Goal: Complete application form: Complete application form

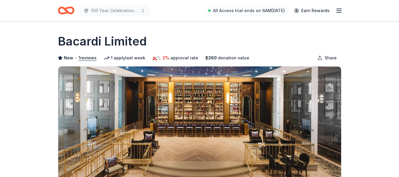
scroll to position [101, 0]
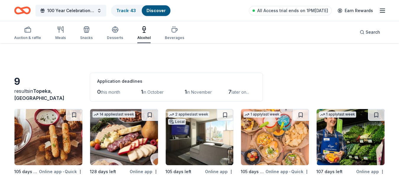
scroll to position [158, 0]
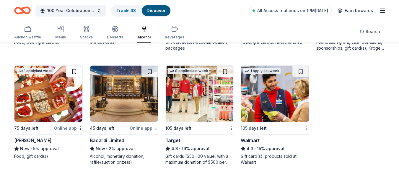
drag, startPoint x: 82, startPoint y: 46, endPoint x: 70, endPoint y: 72, distance: 28.7
click at [70, 72] on div "105 days left Online app • Quick Old Chicago Pizza & Taproom New • 5% approval …" at bounding box center [199, 58] width 371 height 214
click at [77, 65] on div "105 days left Online app • Quick Old Chicago Pizza & Taproom New • 5% approval …" at bounding box center [199, 58] width 371 height 214
click at [135, 84] on img at bounding box center [124, 94] width 68 height 56
click at [57, 98] on img at bounding box center [48, 94] width 68 height 56
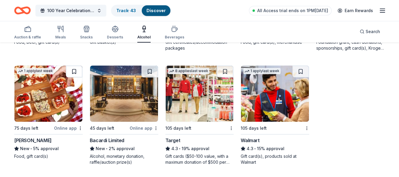
click at [73, 73] on button at bounding box center [74, 72] width 17 height 12
click at [73, 73] on button at bounding box center [74, 72] width 15 height 12
click at [76, 66] on button at bounding box center [74, 72] width 15 height 12
click at [129, 9] on link "Track · 44" at bounding box center [126, 10] width 20 height 5
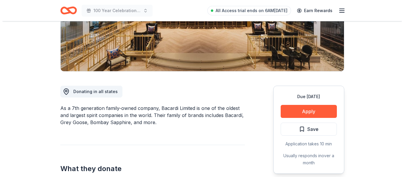
scroll to position [109, 0]
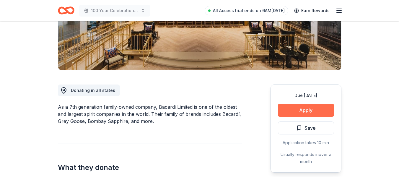
click at [317, 104] on button "Apply" at bounding box center [306, 110] width 56 height 13
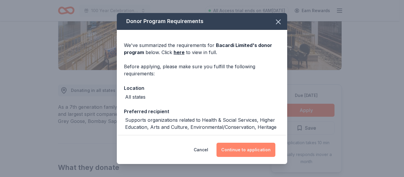
click at [244, 147] on button "Continue to application" at bounding box center [245, 150] width 59 height 14
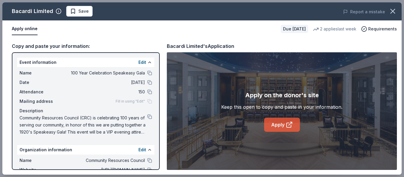
click at [271, 121] on link "Apply" at bounding box center [282, 125] width 36 height 14
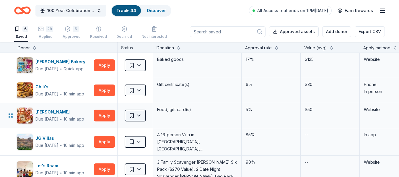
click at [134, 113] on html "100 Year Celebration Speakeasy Gala Track · 44 Discover All Access trial ends o…" at bounding box center [199, 88] width 399 height 177
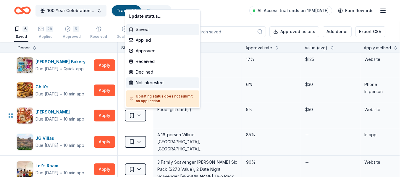
click at [155, 81] on div "Not interested" at bounding box center [162, 82] width 73 height 11
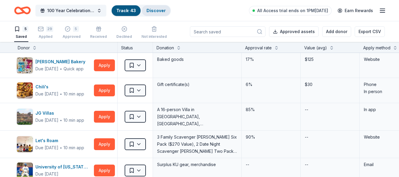
click at [159, 10] on link "Discover" at bounding box center [156, 10] width 19 height 5
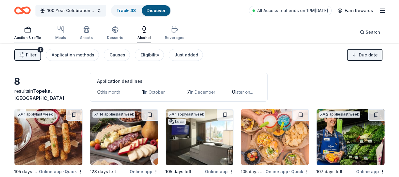
click at [23, 26] on button "Auction & raffle" at bounding box center [27, 34] width 27 height 20
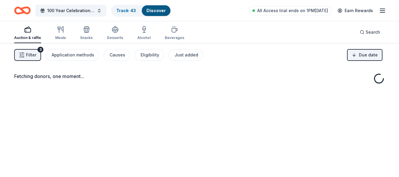
click at [30, 55] on span "Filter" at bounding box center [31, 54] width 10 height 7
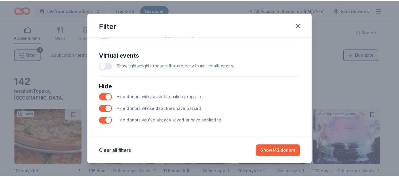
scroll to position [288, 0]
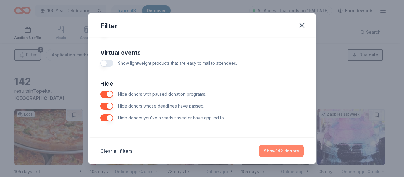
click at [283, 146] on button "Show 142 donors" at bounding box center [281, 151] width 45 height 12
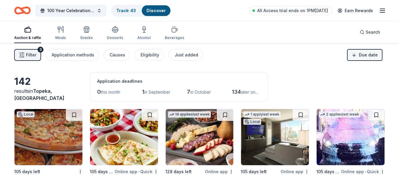
click at [362, 52] on html "100 Year Celebration Speakeasy Gala Track · 43 Discover All Access trial ends o…" at bounding box center [199, 88] width 399 height 177
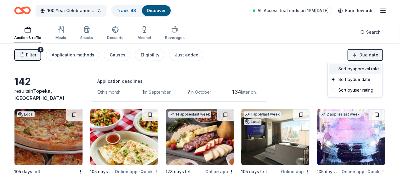
click at [358, 68] on div "Sort by approval rate" at bounding box center [355, 69] width 52 height 11
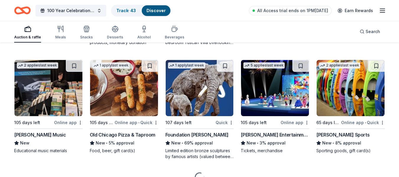
scroll to position [396, 0]
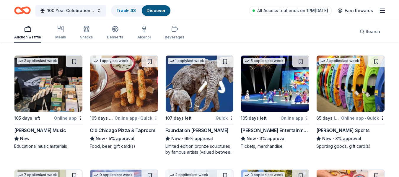
click at [196, 129] on div "Foundation [PERSON_NAME]" at bounding box center [197, 130] width 63 height 7
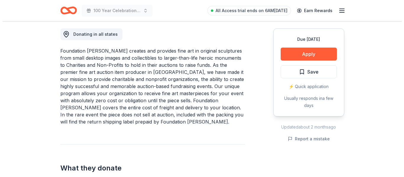
scroll to position [167, 0]
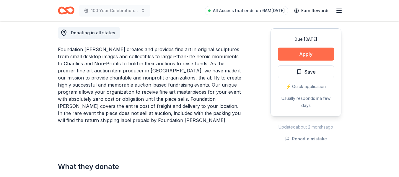
click at [317, 53] on button "Apply" at bounding box center [306, 54] width 56 height 13
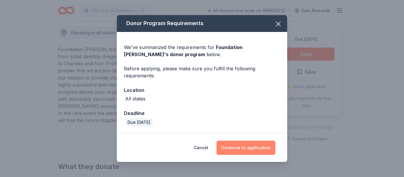
click at [245, 146] on button "Continue to application" at bounding box center [245, 148] width 59 height 14
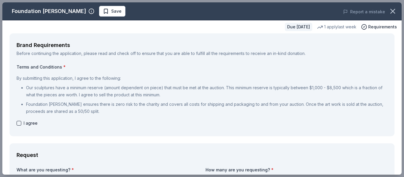
click at [20, 122] on button "button" at bounding box center [19, 123] width 5 height 5
checkbox input "true"
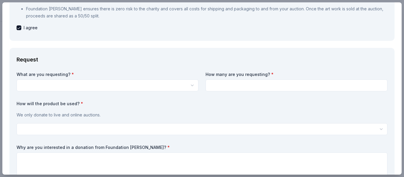
scroll to position [98, 0]
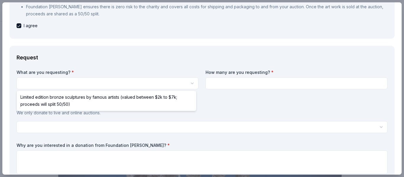
scroll to position [0, 0]
select select "Limited edition bronze sculptures by famous artists (valued between $2k to $7k;…"
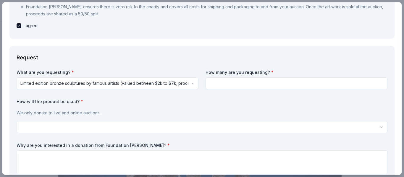
click at [272, 82] on input at bounding box center [296, 83] width 182 height 12
type input "1"
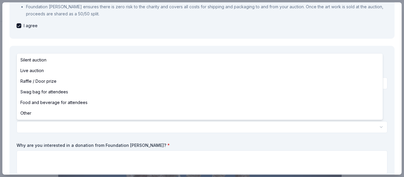
click at [156, 124] on html "100 Year Celebration Speakeasy Gala Save Apply Due [DATE] Share Foundation [PER…" at bounding box center [202, 88] width 404 height 177
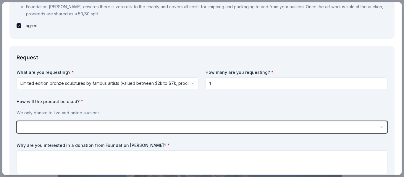
click at [158, 139] on html "100 Year Celebration Speakeasy Gala Save Apply Due [DATE] Share Foundation [PER…" at bounding box center [202, 88] width 404 height 177
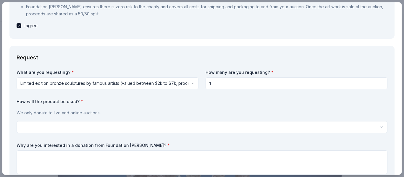
click at [86, 127] on html "100 Year Celebration Speakeasy Gala Save Apply Due [DATE] Share Foundation [PER…" at bounding box center [202, 88] width 404 height 177
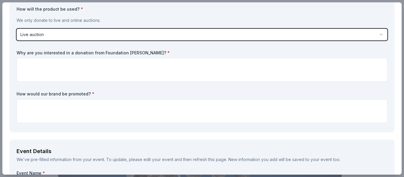
scroll to position [190, 0]
click at [93, 37] on button "Live auction" at bounding box center [202, 34] width 371 height 12
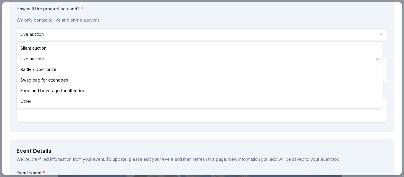
select select "other"
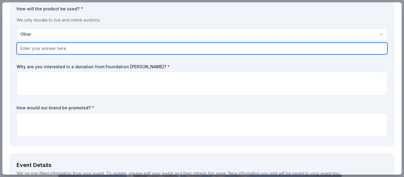
click at [110, 48] on input "text" at bounding box center [202, 49] width 371 height 12
type input "L"
type input "online and potentially a live auction"
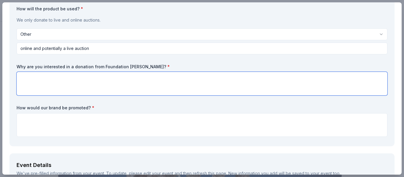
click at [62, 82] on textarea at bounding box center [202, 84] width 371 height 24
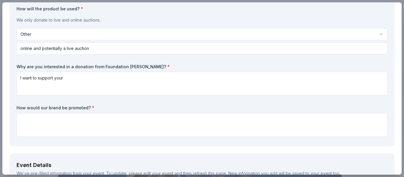
drag, startPoint x: 100, startPoint y: 66, endPoint x: 113, endPoint y: 66, distance: 13.3
click at [113, 66] on label "Why are you interested in a donation from Foundation [PERSON_NAME]? *" at bounding box center [202, 67] width 371 height 6
click at [99, 67] on label "Why are you interested in a donation from Foundation [PERSON_NAME]? *" at bounding box center [202, 67] width 371 height 6
drag, startPoint x: 103, startPoint y: 67, endPoint x: 141, endPoint y: 65, distance: 37.9
click at [141, 65] on label "Why are you interested in a donation from Foundation [PERSON_NAME]? *" at bounding box center [202, 67] width 371 height 6
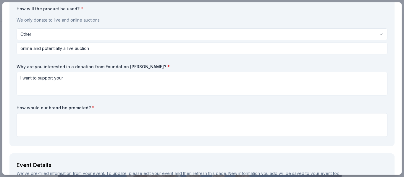
click at [138, 66] on label "Why are you interested in a donation from Foundation [PERSON_NAME]? *" at bounding box center [202, 67] width 371 height 6
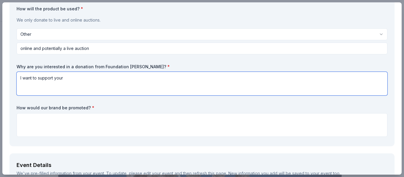
click at [70, 77] on textarea "I want to support your" at bounding box center [202, 84] width 371 height 24
type textarea "I"
type textarea "U"
drag, startPoint x: 93, startPoint y: 79, endPoint x: 78, endPoint y: 90, distance: 18.9
click at [78, 90] on textarea "Community Resources Council appricates your efforts to" at bounding box center [202, 84] width 371 height 24
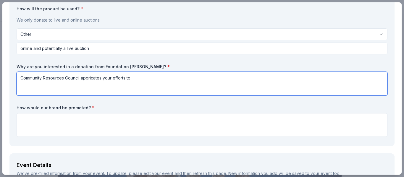
click at [101, 79] on textarea "Community Resources Council appricates your efforts to" at bounding box center [202, 84] width 371 height 24
click at [138, 79] on textarea "Community Resources Council appreciates your efforts to" at bounding box center [202, 84] width 371 height 24
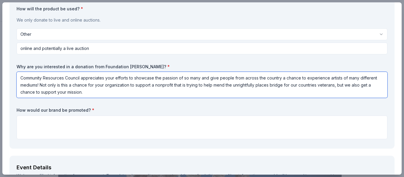
type textarea "Community Resources Council appreciates your efforts to showcase the passion of…"
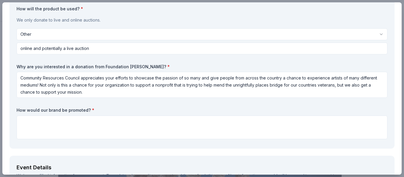
drag, startPoint x: 17, startPoint y: 66, endPoint x: 30, endPoint y: 66, distance: 13.3
click at [30, 66] on label "Why are you interested in a donation from Foundation [PERSON_NAME]? *" at bounding box center [202, 67] width 371 height 6
click at [18, 67] on label "Why are you interested in a donation from Foundation [PERSON_NAME]? *" at bounding box center [202, 67] width 371 height 6
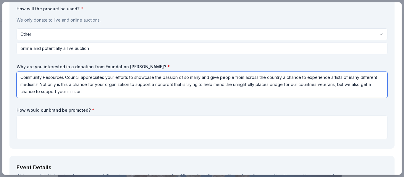
scroll to position [0, 0]
drag, startPoint x: 105, startPoint y: 93, endPoint x: 12, endPoint y: 57, distance: 99.5
click at [12, 57] on div "Request What are you requesting? * Limited edition bronze sculptures by famous …" at bounding box center [201, 51] width 385 height 196
click at [165, 93] on textarea "Community Resources Council appreciates your efforts to showcase the passion of…" at bounding box center [202, 85] width 371 height 26
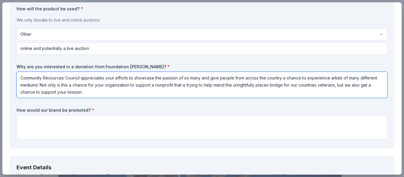
click at [165, 93] on textarea "Community Resources Council appreciates your efforts to showcase the passion of…" at bounding box center [202, 85] width 371 height 26
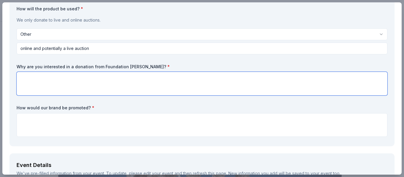
paste textarea "Community Resources Council deeply values your commitment to showcasing the pas…"
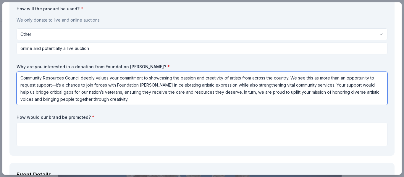
type textarea "Community Resources Council deeply values your commitment to showcasing the pas…"
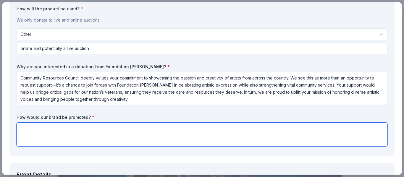
click at [128, 133] on textarea at bounding box center [202, 135] width 371 height 24
type textarea "I"
type textarea "y"
click at [80, 129] on textarea "Brand would be advertised by" at bounding box center [202, 135] width 371 height 24
click at [96, 127] on textarea "Your brand would be advertised by" at bounding box center [202, 135] width 371 height 24
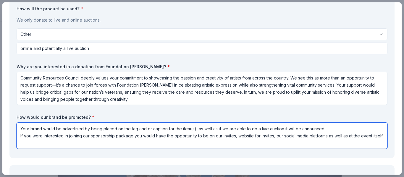
click at [327, 127] on textarea "Your brand would be advertised by being placed on the tag and or caption for th…" at bounding box center [202, 136] width 371 height 26
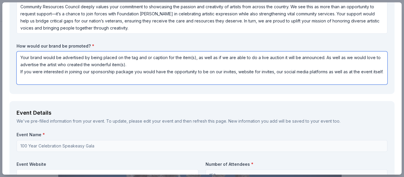
scroll to position [263, 0]
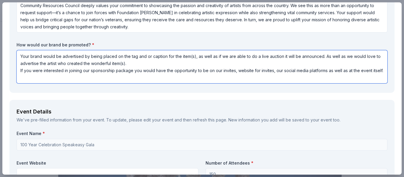
type textarea "Your brand would be advertised by being placed on the tag and or caption for th…"
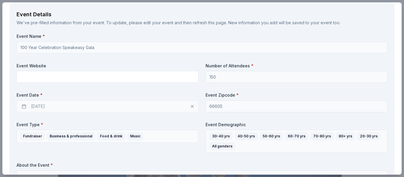
scroll to position [364, 0]
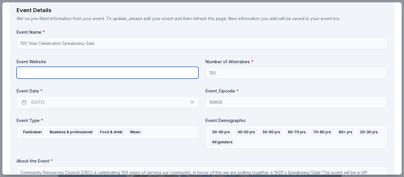
click at [176, 74] on input "text" at bounding box center [108, 73] width 182 height 12
type input "C"
type input "[DOMAIN_NAME]"
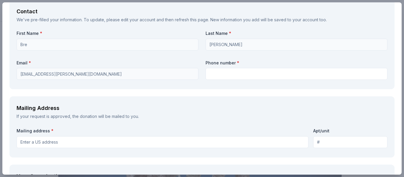
scroll to position [577, 0]
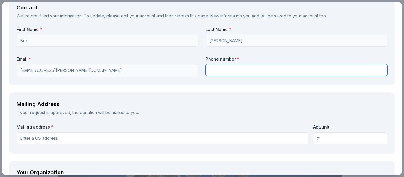
click at [336, 72] on input "text" at bounding box center [296, 70] width 182 height 12
type input "7852741162"
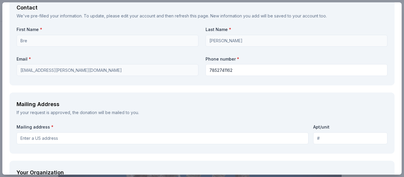
type input "[STREET_ADDRESS]"
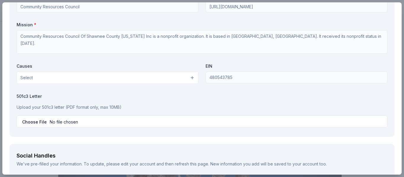
scroll to position [784, 0]
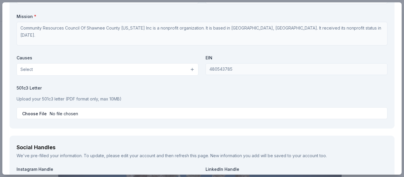
click at [170, 69] on button "Select" at bounding box center [108, 69] width 182 height 12
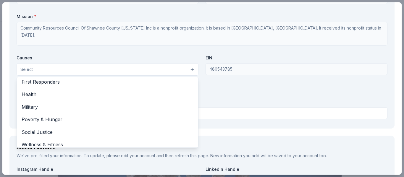
scroll to position [82, 0]
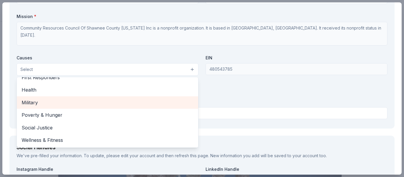
click at [61, 104] on span "Military" at bounding box center [108, 103] width 172 height 8
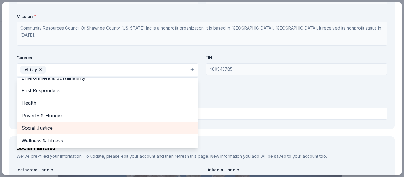
click at [70, 128] on span "Social Justice" at bounding box center [108, 128] width 172 height 8
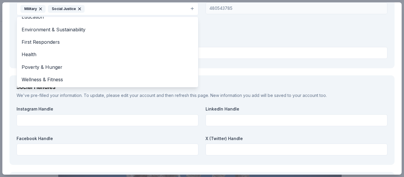
scroll to position [851, 0]
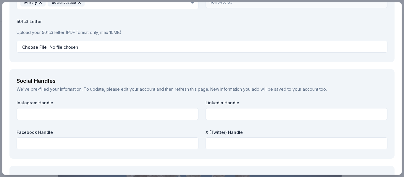
scroll to position [845, 0]
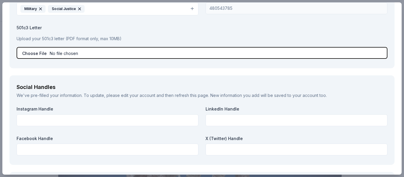
click at [82, 53] on input "file" at bounding box center [202, 53] width 371 height 12
type input "C:\fakepath\501 c 3 for CRC.pdf"
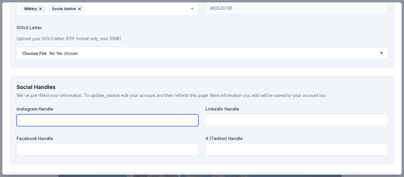
click at [104, 122] on input "text" at bounding box center [108, 120] width 182 height 12
type input "CRCTopeka"
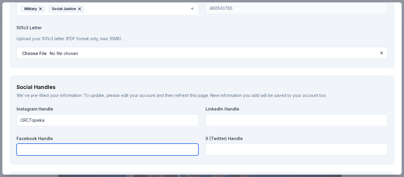
click at [145, 153] on input "text" at bounding box center [108, 150] width 182 height 12
type input "Community Resources Council"
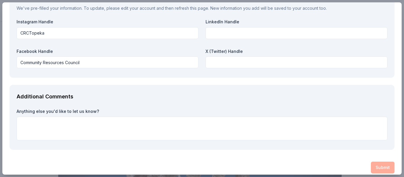
scroll to position [938, 0]
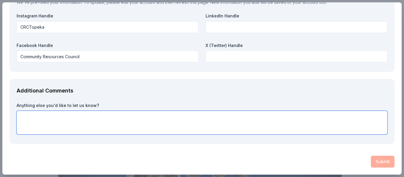
click at [110, 116] on textarea at bounding box center [202, 123] width 371 height 24
paste textarea "Celebrating 100 years, CRC is fundraising for our SAFE Homes program. We help v…"
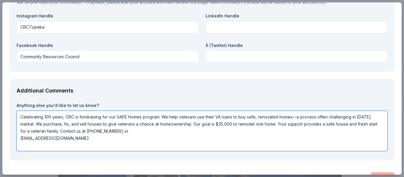
click at [116, 123] on textarea "Celebrating 100 years, CRC is fundraising for our SAFE Homes program. We help v…" at bounding box center [202, 131] width 371 height 40
click at [237, 124] on textarea "Celebrating 100 years, CRC is fundraising for our SAFE Homes program. We help v…" at bounding box center [202, 131] width 371 height 40
click at [317, 124] on textarea "Celebrating 100 years, CRC is fundraising for our SAFE Homes program. We help v…" at bounding box center [202, 131] width 371 height 40
click at [36, 131] on textarea "Celebrating 100 years, CRC is fundraising for our SAFE Homes program. We help v…" at bounding box center [202, 131] width 371 height 40
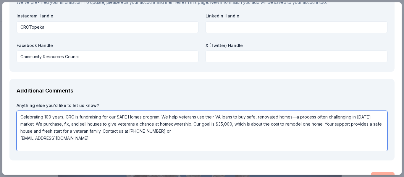
click at [36, 131] on textarea "Celebrating 100 years, CRC is fundraising for our SAFE Homes program. We help v…" at bounding box center [202, 131] width 371 height 40
click at [315, 125] on textarea "Celebrating 100 years, CRC is fundraising for our SAFE Homes program. We help v…" at bounding box center [202, 131] width 371 height 40
click at [28, 131] on textarea "Celebrating 100 years, CRC is fundraising for our SAFE Homes program. We help v…" at bounding box center [202, 131] width 371 height 40
click at [33, 132] on textarea "Celebrating 100 years, CRC is fundraising for our SAFE Homes program. We help v…" at bounding box center [202, 131] width 371 height 40
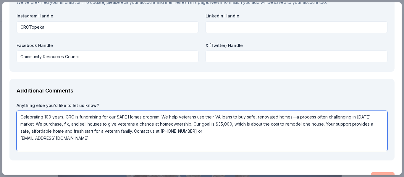
click at [72, 132] on textarea "Celebrating 100 years, CRC is fundraising for our SAFE Homes program. We help v…" at bounding box center [202, 131] width 371 height 40
click at [122, 132] on textarea "Celebrating 100 years, CRC is fundraising for our SAFE Homes program. We help v…" at bounding box center [202, 131] width 371 height 40
click at [218, 134] on textarea "Celebrating 100 years, CRC is fundraising for our SAFE Homes program. We help v…" at bounding box center [202, 131] width 371 height 40
drag, startPoint x: 59, startPoint y: 140, endPoint x: 16, endPoint y: 139, distance: 42.3
click at [16, 139] on div "Additional Comments Anything else you'd like to let us know? Celebrating 100 ye…" at bounding box center [201, 120] width 385 height 82
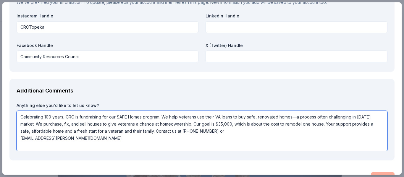
click at [19, 140] on textarea "Celebrating 100 years, CRC is fundraising for our SAFE Homes program. We help v…" at bounding box center [202, 131] width 371 height 40
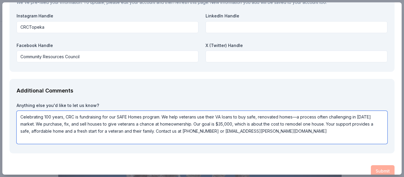
click at [281, 132] on textarea "Celebrating 100 years, CRC is fundraising for our SAFE Homes program. We help v…" at bounding box center [202, 127] width 371 height 33
type textarea "Celebrating 100 years, CRC is fundraising for our SAFE Homes program. We help v…"
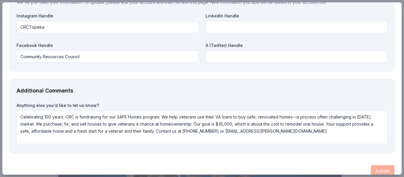
click at [371, 172] on div "Submit" at bounding box center [201, 171] width 385 height 12
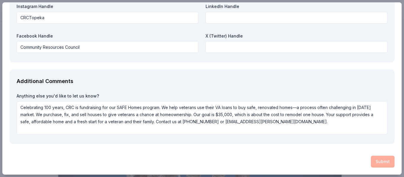
click at [387, 160] on div "Submit" at bounding box center [201, 162] width 385 height 12
click at [331, 78] on div "Additional Comments" at bounding box center [202, 81] width 371 height 9
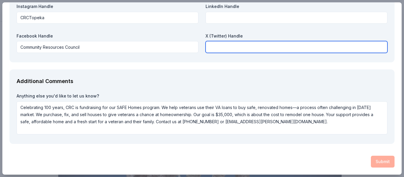
click at [305, 49] on input "text" at bounding box center [296, 47] width 182 height 12
click at [305, 49] on input "N" at bounding box center [296, 47] width 182 height 12
type input "NA"
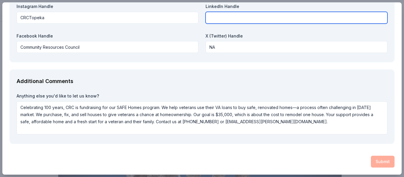
click at [301, 14] on input "text" at bounding box center [296, 18] width 182 height 12
type input "NA"
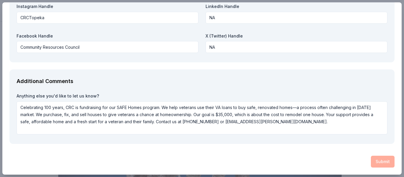
click at [381, 162] on div "Submit" at bounding box center [201, 162] width 385 height 12
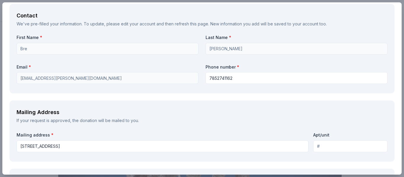
scroll to position [577, 0]
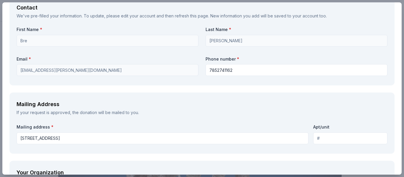
click at [360, 141] on input "Apt/unit" at bounding box center [350, 138] width 74 height 12
type input "Office 116"
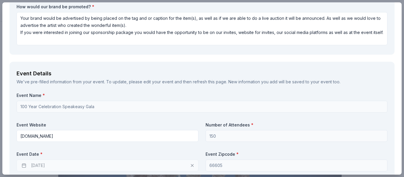
scroll to position [315, 0]
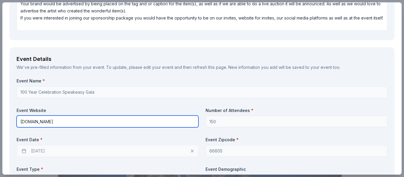
click at [20, 122] on input "[DOMAIN_NAME]" at bounding box center [108, 122] width 182 height 12
type input "[DOMAIN_NAME]"
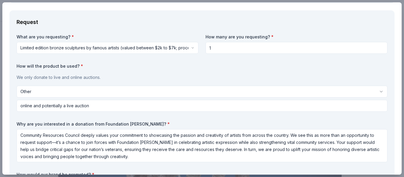
scroll to position [150, 0]
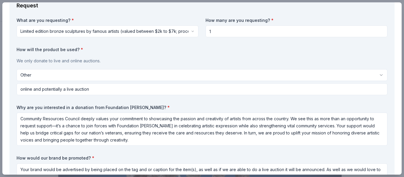
click at [298, 28] on input "1" at bounding box center [296, 31] width 182 height 12
type input "1"
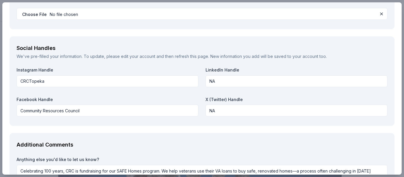
scroll to position [948, 0]
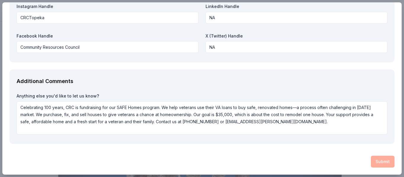
click at [380, 158] on div "Submit" at bounding box center [201, 162] width 385 height 12
click at [375, 162] on div "Submit" at bounding box center [201, 162] width 385 height 12
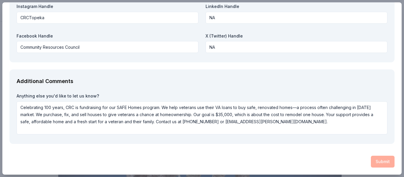
click at [375, 162] on div "Submit" at bounding box center [201, 162] width 385 height 12
drag, startPoint x: 319, startPoint y: 173, endPoint x: 397, endPoint y: 191, distance: 80.2
click at [397, 177] on html "100 Year Celebration Speakeasy Gala Save Apply Due [DATE] Share Foundation [PER…" at bounding box center [202, 88] width 404 height 177
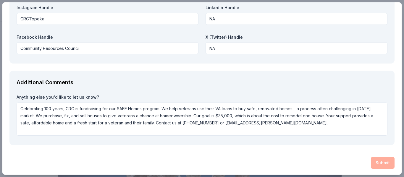
click at [373, 164] on div "Submit" at bounding box center [201, 163] width 385 height 12
click at [377, 163] on div "Submit" at bounding box center [201, 163] width 385 height 12
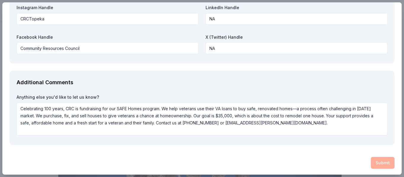
click at [377, 163] on div "Submit" at bounding box center [201, 163] width 385 height 12
